Goal: Find specific page/section: Find specific page/section

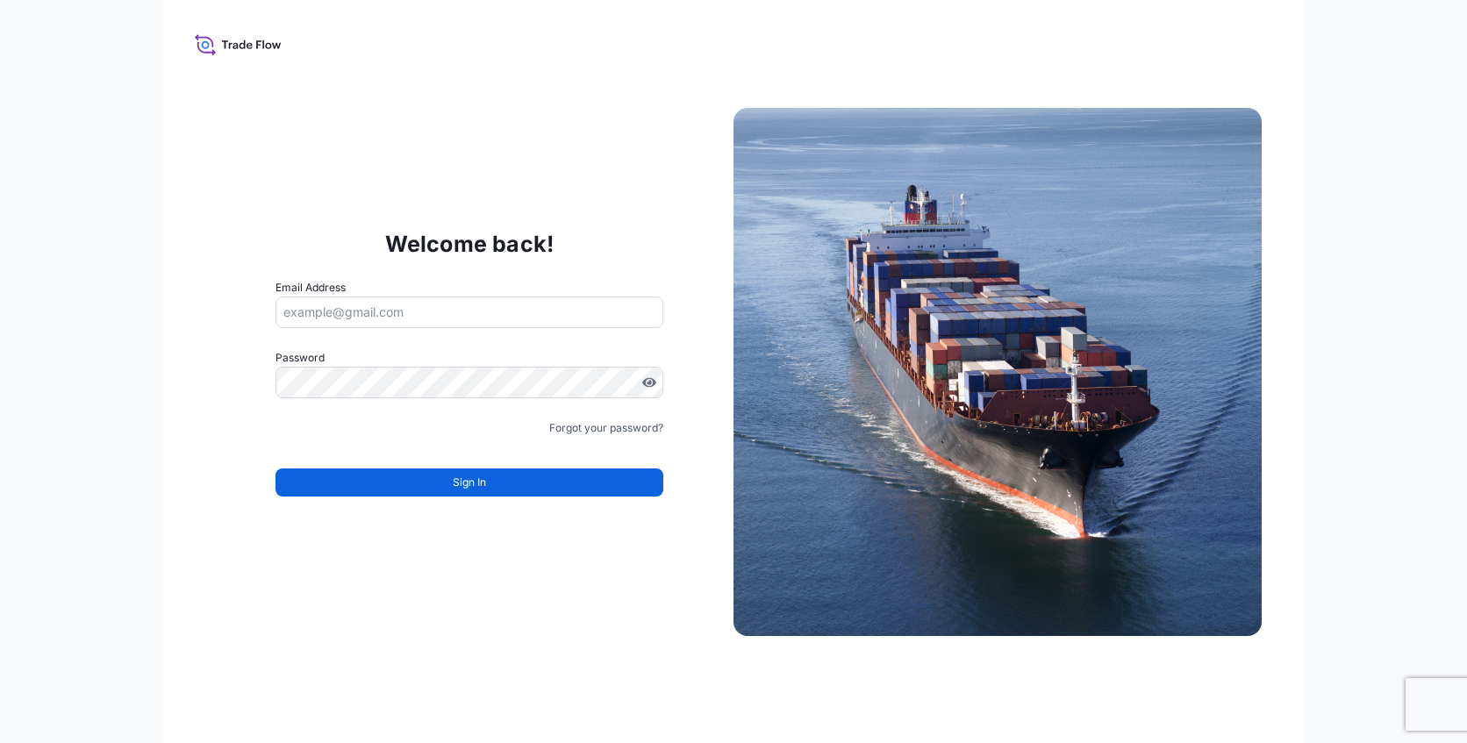
click at [488, 325] on input "Email Address" at bounding box center [469, 313] width 388 height 32
paste input "[EMAIL_ADDRESS][PERSON_NAME][DOMAIN_NAME]"
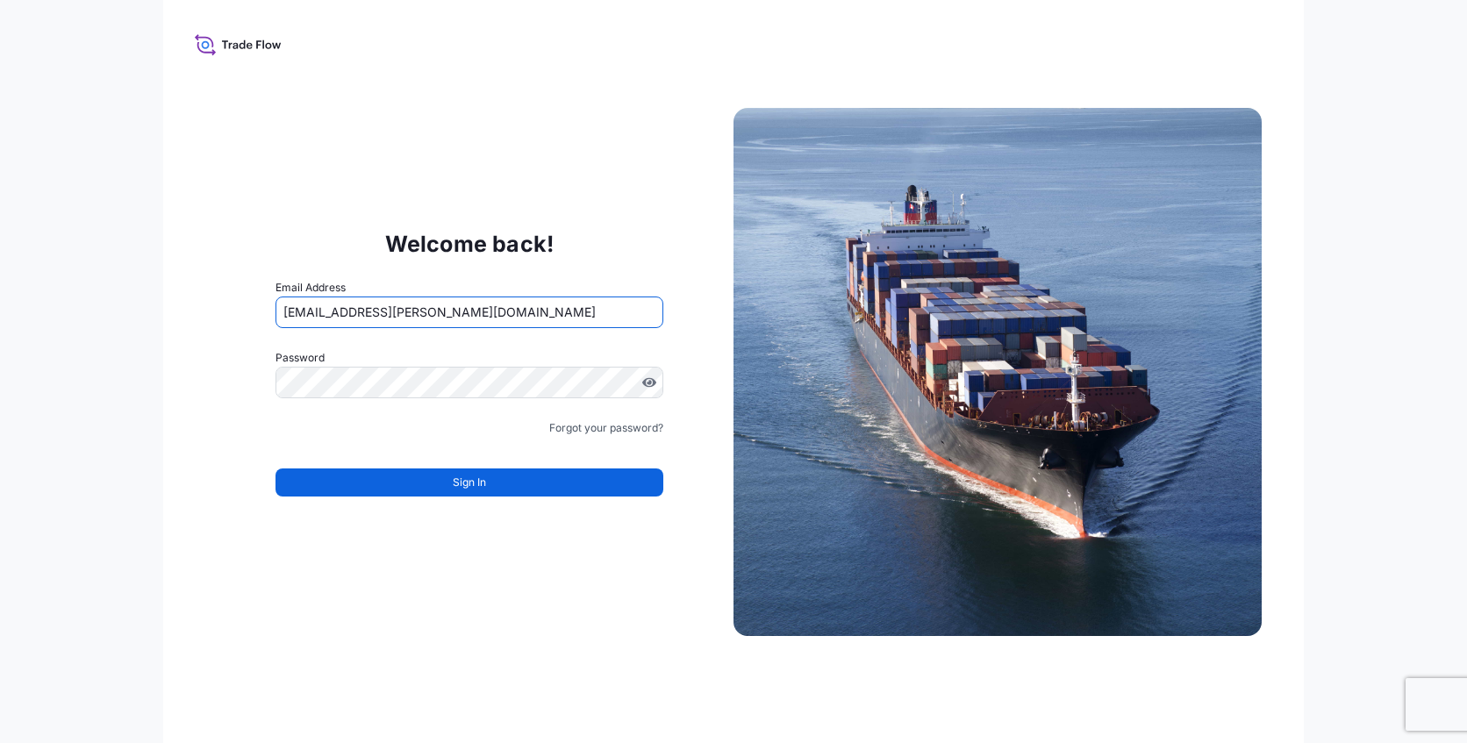
type input "[EMAIL_ADDRESS][PERSON_NAME][DOMAIN_NAME]"
click at [148, 431] on div "Welcome back! Email Address [EMAIL_ADDRESS][PERSON_NAME][DOMAIN_NAME] Password …" at bounding box center [733, 371] width 1467 height 743
click at [215, 420] on div "Welcome back! Email Address [EMAIL_ADDRESS][PERSON_NAME][DOMAIN_NAME] Password …" at bounding box center [469, 371] width 528 height 361
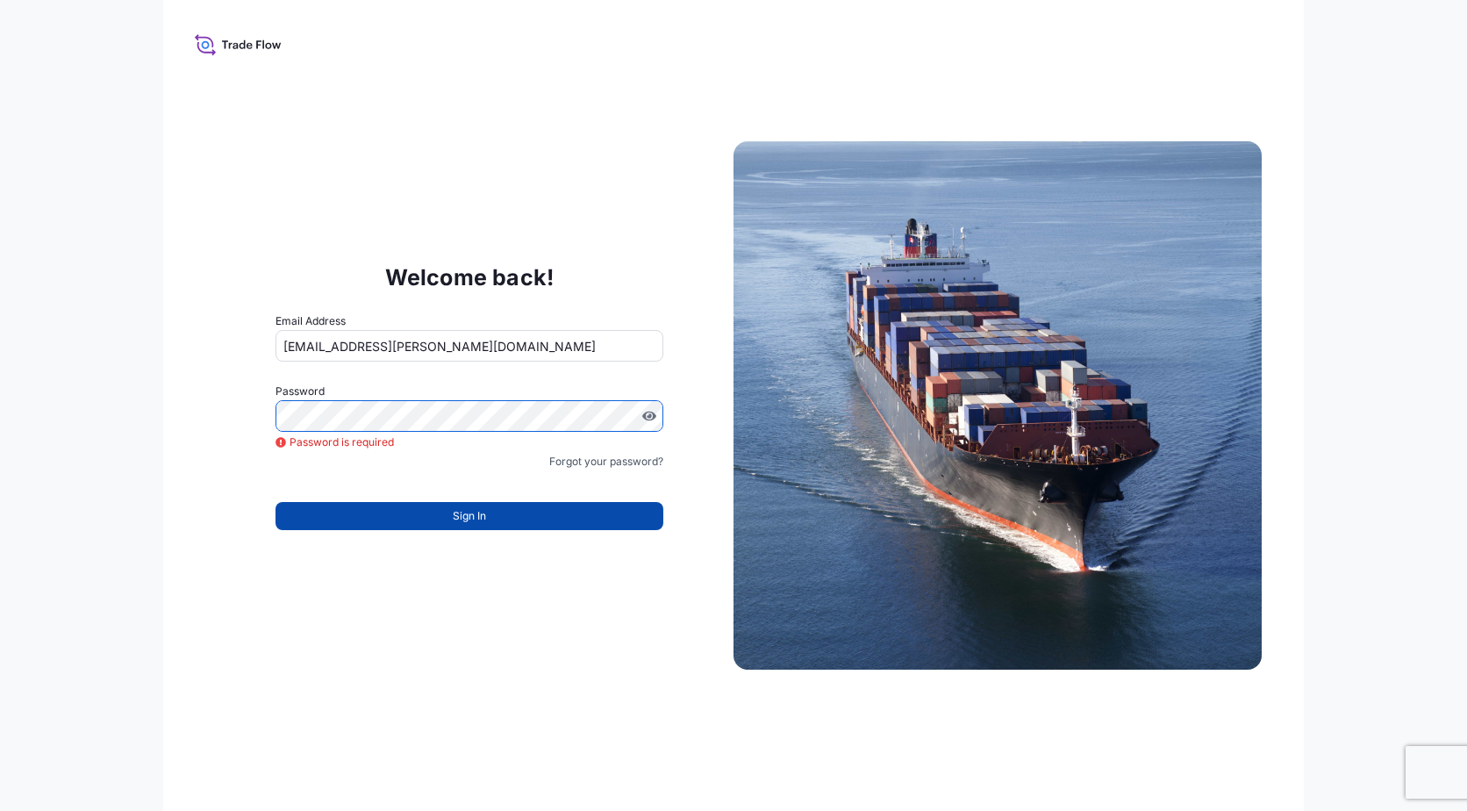
click at [468, 527] on button "Sign In" at bounding box center [469, 516] width 388 height 28
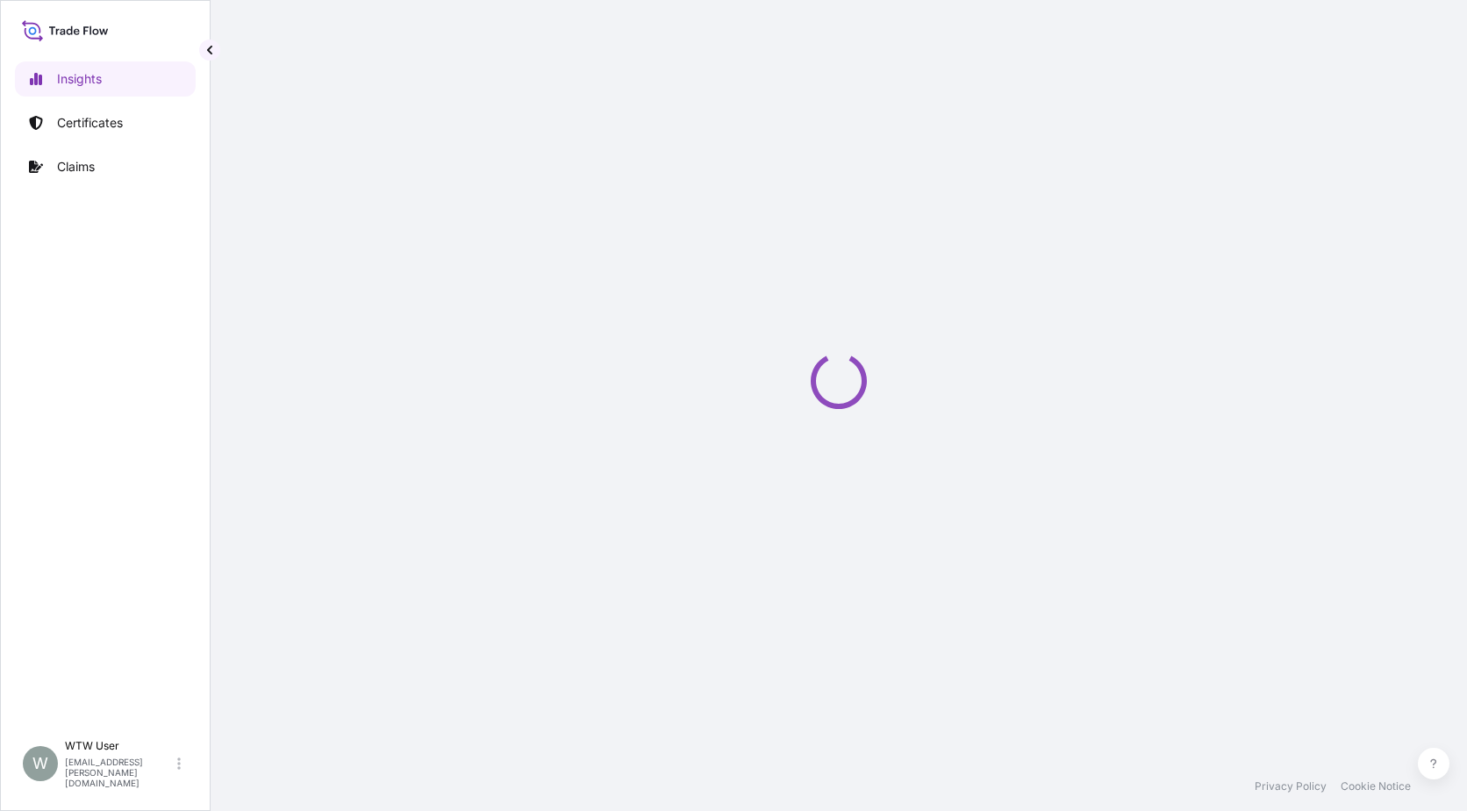
select select "2025"
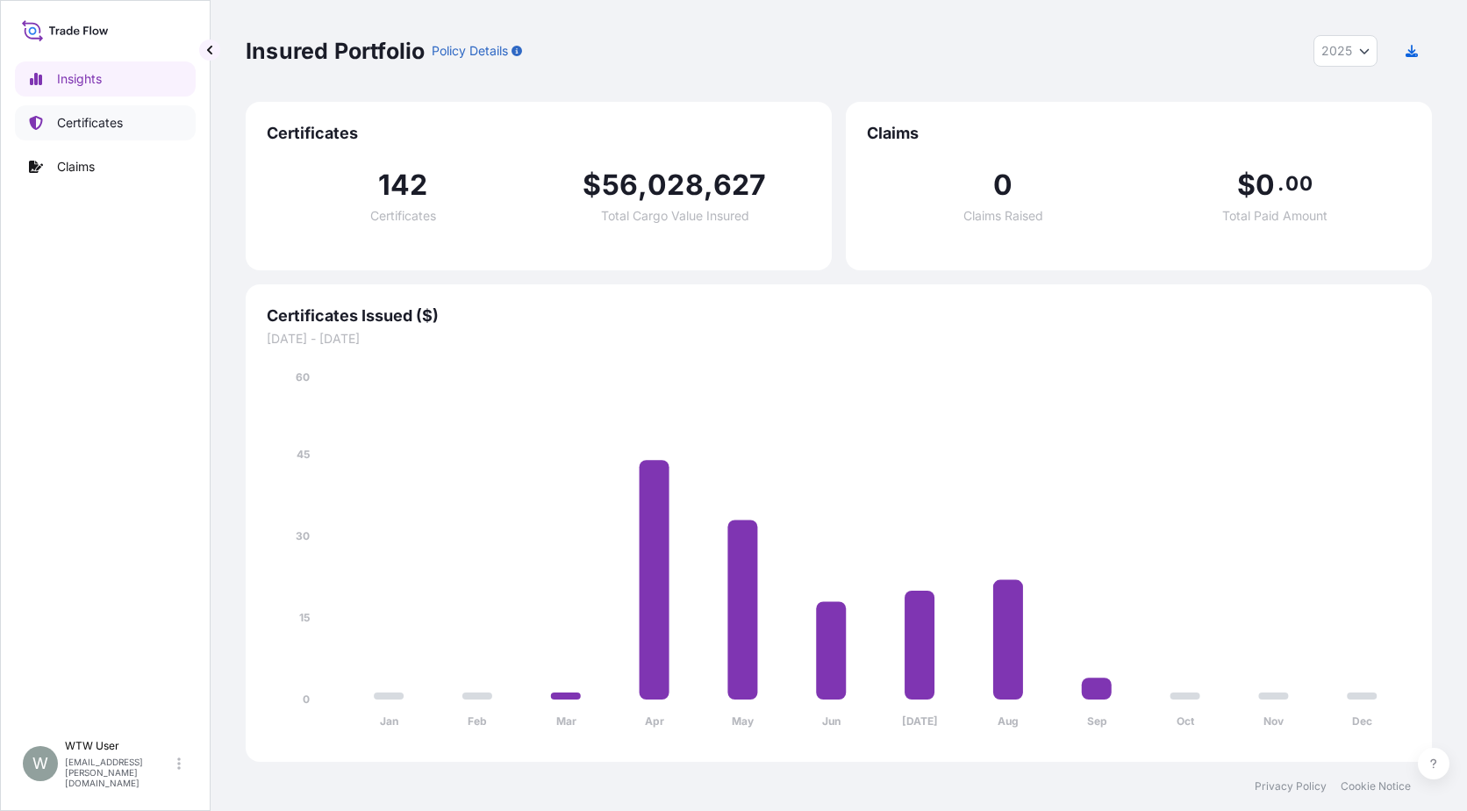
click at [105, 117] on p "Certificates" at bounding box center [90, 123] width 66 height 18
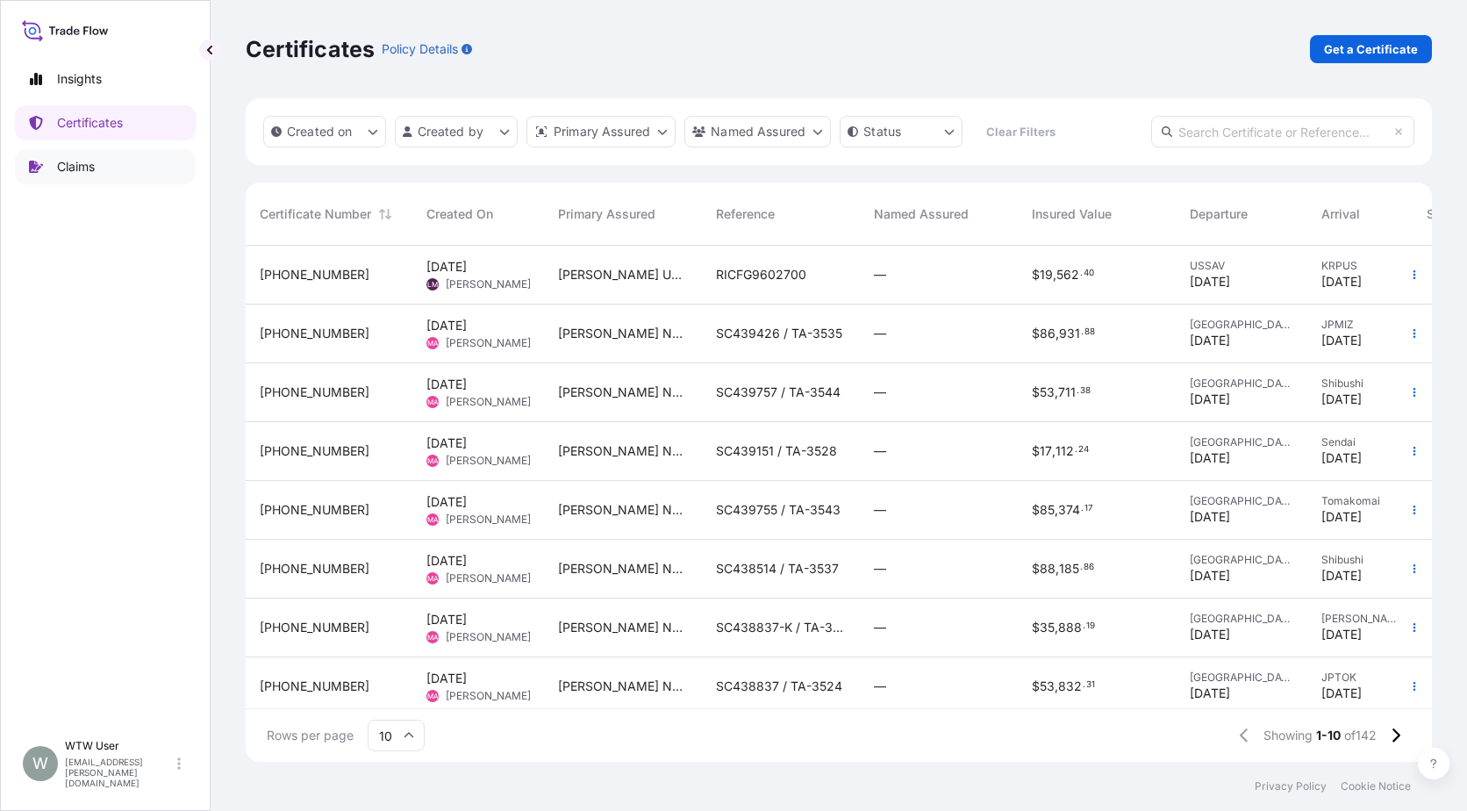
click at [129, 173] on link "Claims" at bounding box center [105, 166] width 181 height 35
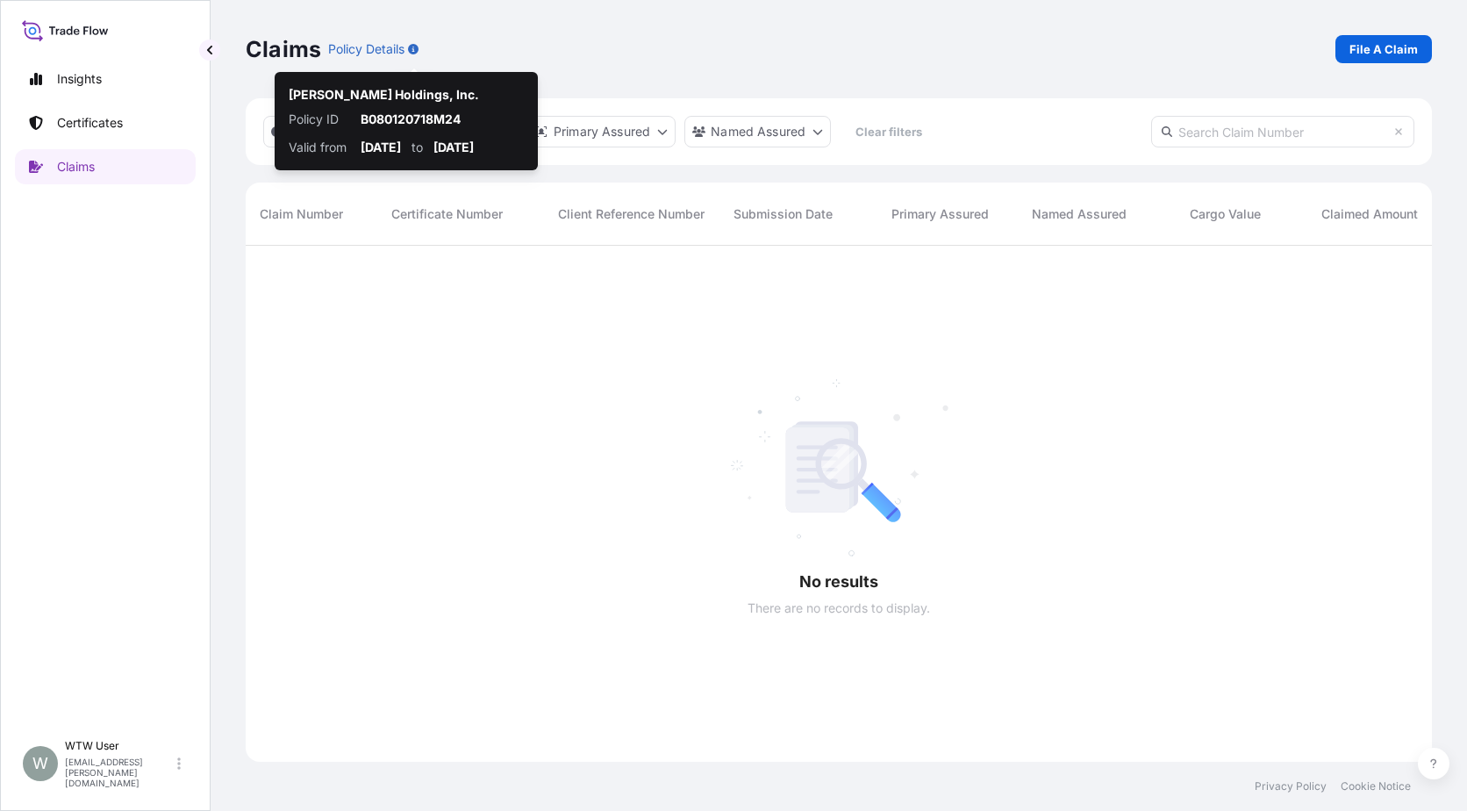
scroll to position [566, 1173]
click at [147, 121] on link "Certificates" at bounding box center [105, 122] width 181 height 35
